Goal: Information Seeking & Learning: Find specific fact

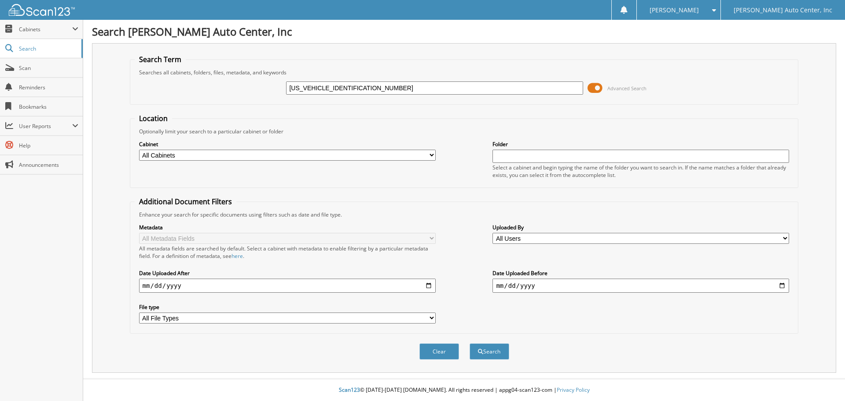
type input "1GTP6DEK5P1115485"
click at [469, 343] on button "Search" at bounding box center [489, 351] width 40 height 16
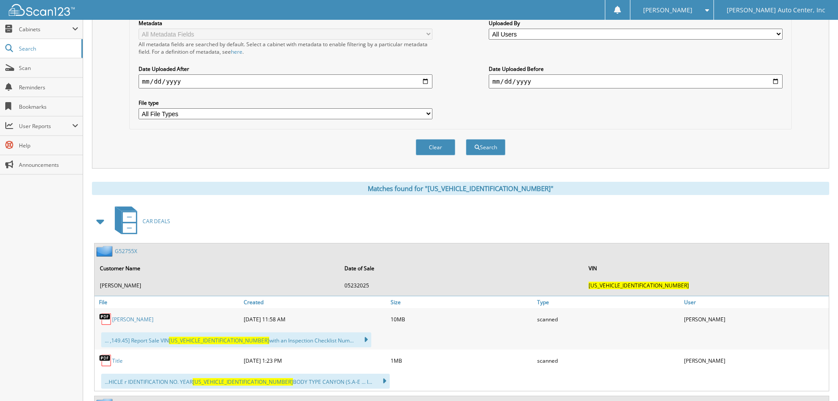
scroll to position [220, 0]
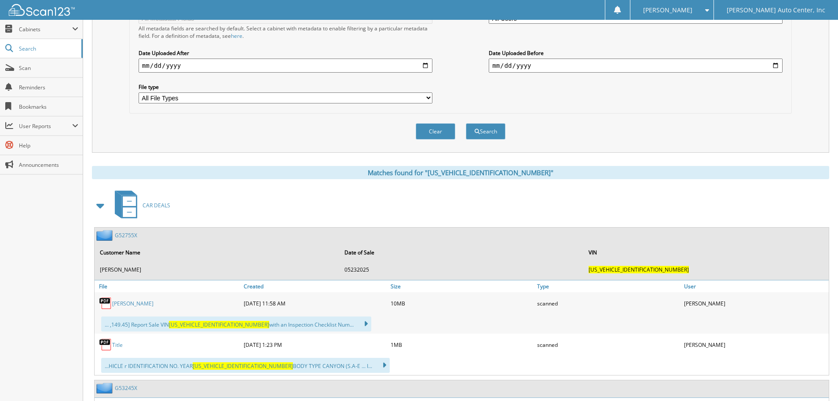
click at [125, 237] on link "G52755X" at bounding box center [126, 234] width 22 height 7
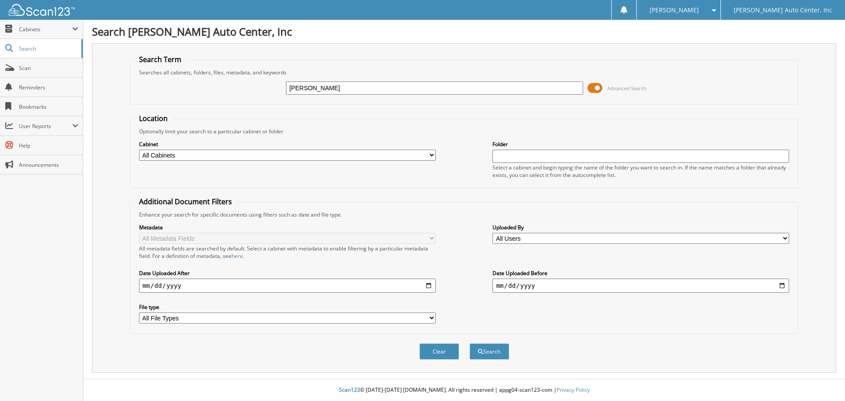
type input "[PERSON_NAME]"
click at [469, 343] on button "Search" at bounding box center [489, 351] width 40 height 16
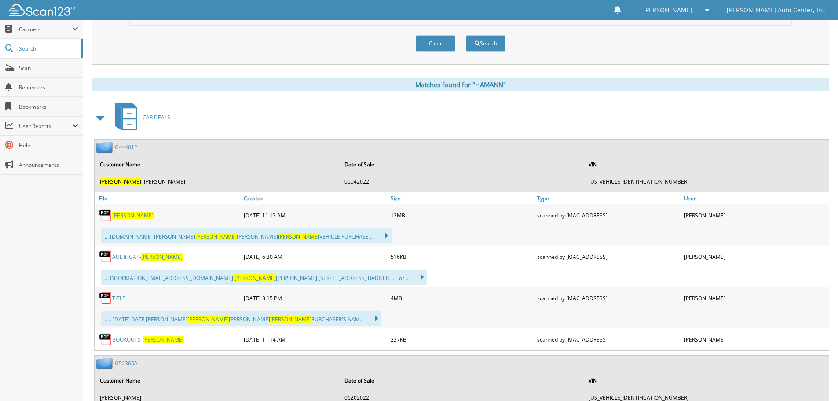
scroll to position [88, 0]
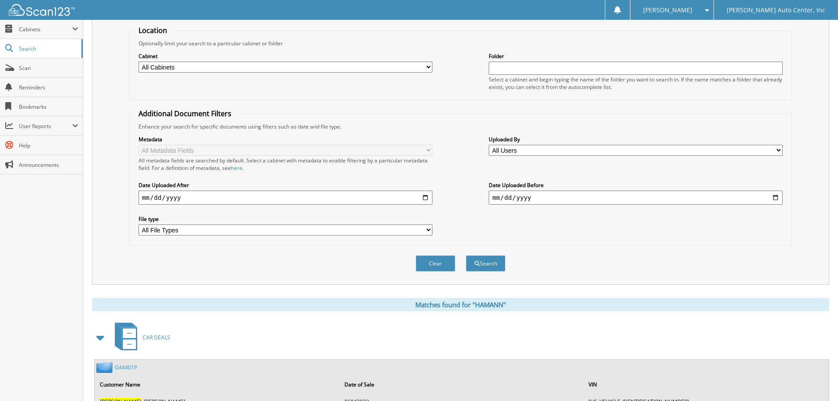
click at [220, 194] on input "date" at bounding box center [286, 197] width 294 height 14
click at [427, 196] on input "date" at bounding box center [286, 197] width 294 height 14
type input "[DATE]"
click at [551, 194] on input "date" at bounding box center [636, 197] width 294 height 14
click at [773, 199] on input "date" at bounding box center [636, 197] width 294 height 14
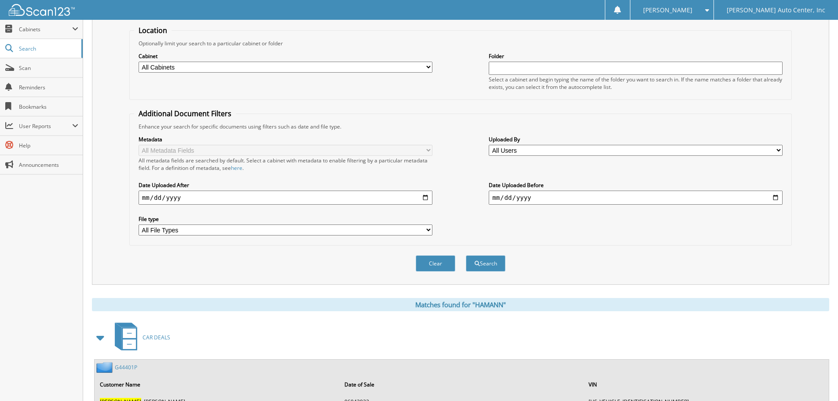
type input "2025-09-01"
click at [414, 227] on select "All File Types DOCX JFIF JPEG JPG PDF PNG WEBP" at bounding box center [286, 229] width 294 height 11
click at [497, 263] on button "Search" at bounding box center [486, 263] width 40 height 16
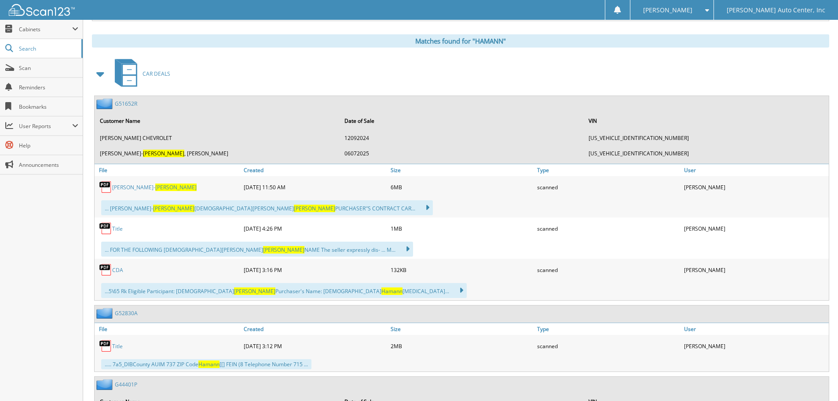
scroll to position [352, 0]
click at [125, 103] on link "G51652R" at bounding box center [126, 102] width 22 height 7
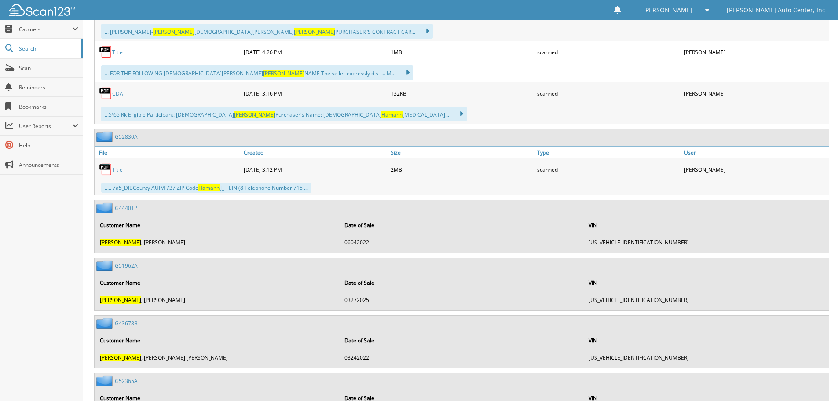
scroll to position [572, 0]
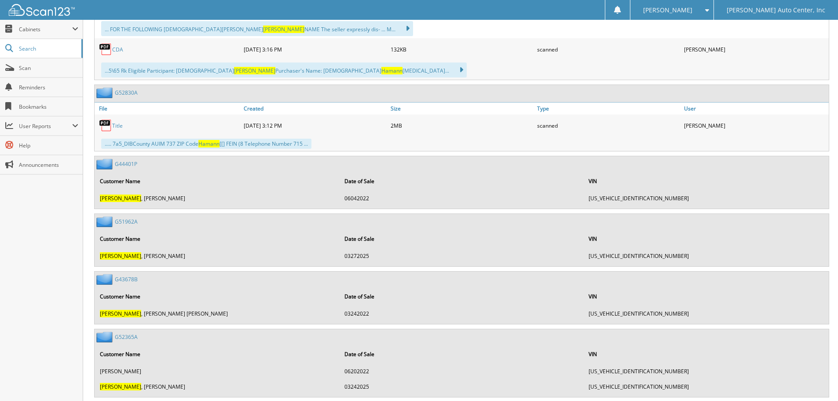
click at [127, 337] on link "G52365A" at bounding box center [126, 336] width 23 height 7
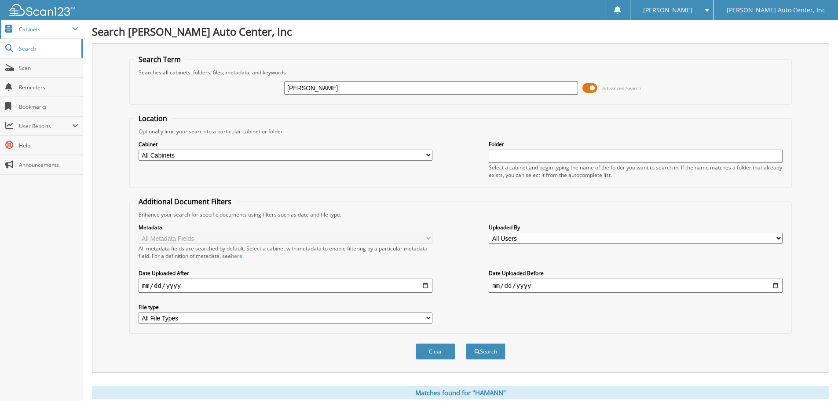
click at [29, 32] on span "Cabinets" at bounding box center [45, 29] width 53 height 7
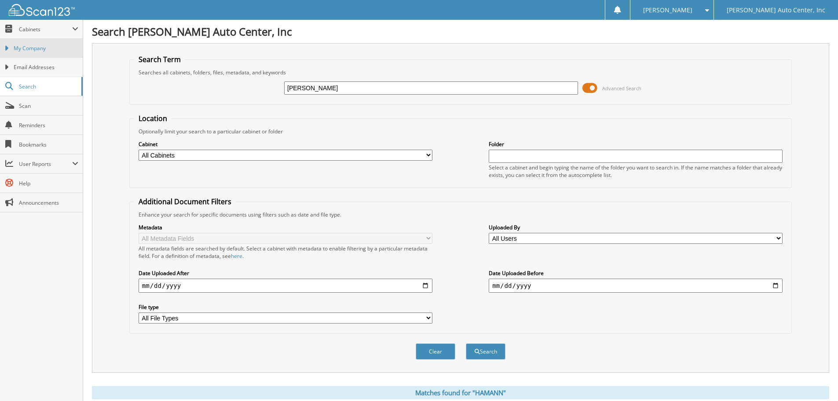
click at [25, 47] on span "My Company" at bounding box center [46, 48] width 65 height 8
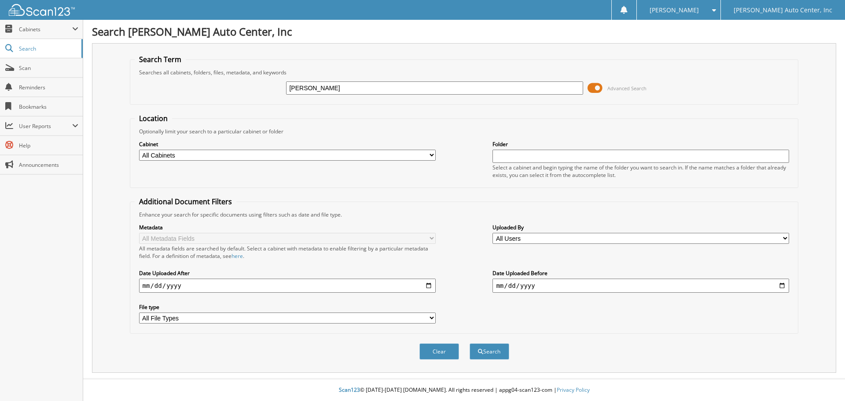
type input "[PERSON_NAME]"
click at [469, 343] on button "Search" at bounding box center [489, 351] width 40 height 16
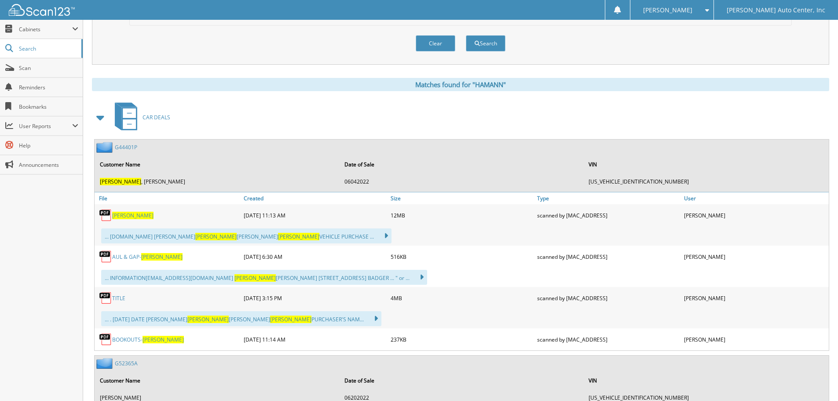
scroll to position [44, 0]
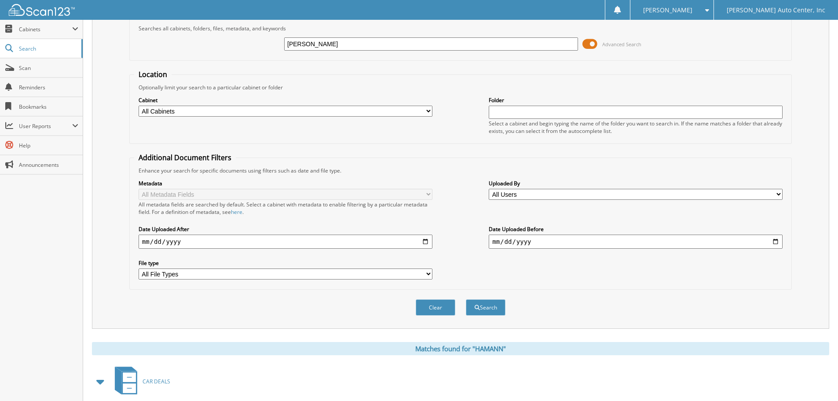
click at [192, 240] on input "date" at bounding box center [286, 241] width 294 height 14
click at [426, 240] on input "date" at bounding box center [286, 241] width 294 height 14
type input "[DATE]"
click at [487, 307] on button "Search" at bounding box center [486, 307] width 40 height 16
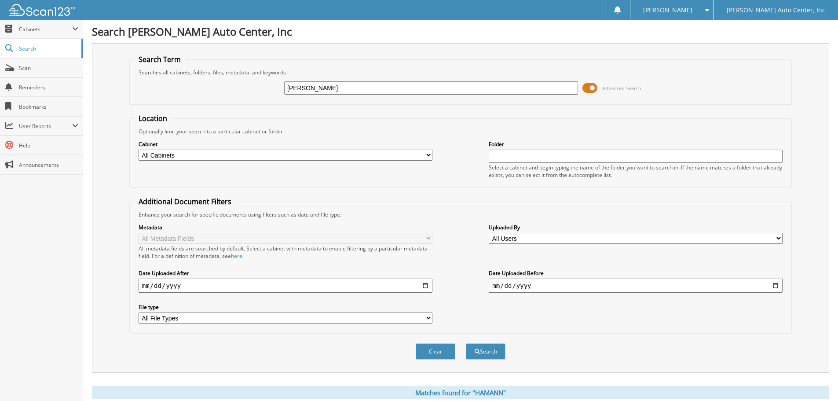
drag, startPoint x: 322, startPoint y: 90, endPoint x: 223, endPoint y: 90, distance: 98.5
click at [223, 90] on div "[PERSON_NAME] Advanced Search" at bounding box center [460, 88] width 653 height 24
type input "[US_VEHICLE_IDENTIFICATION_NUMBER]"
click at [466, 343] on button "Search" at bounding box center [486, 351] width 40 height 16
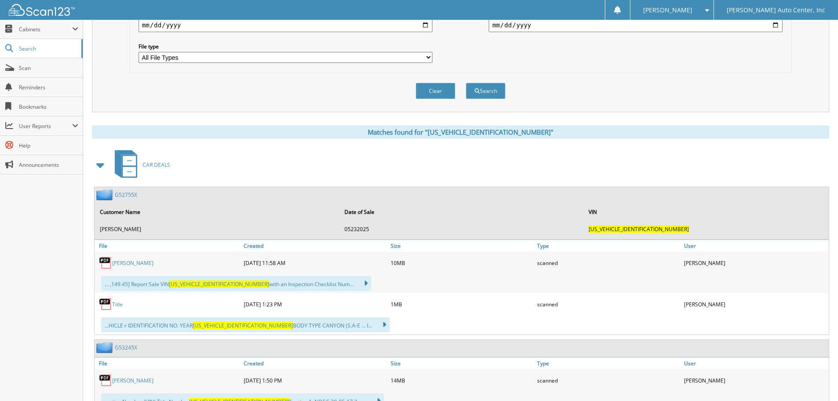
scroll to position [334, 0]
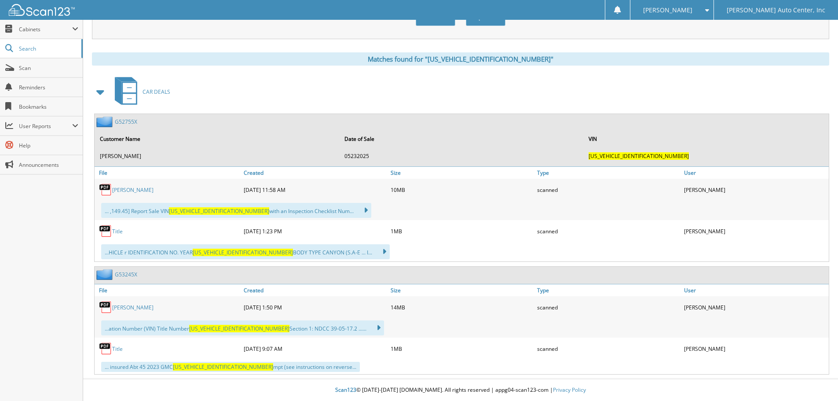
click at [128, 274] on link "G53245X" at bounding box center [126, 274] width 22 height 7
